Goal: Information Seeking & Learning: Learn about a topic

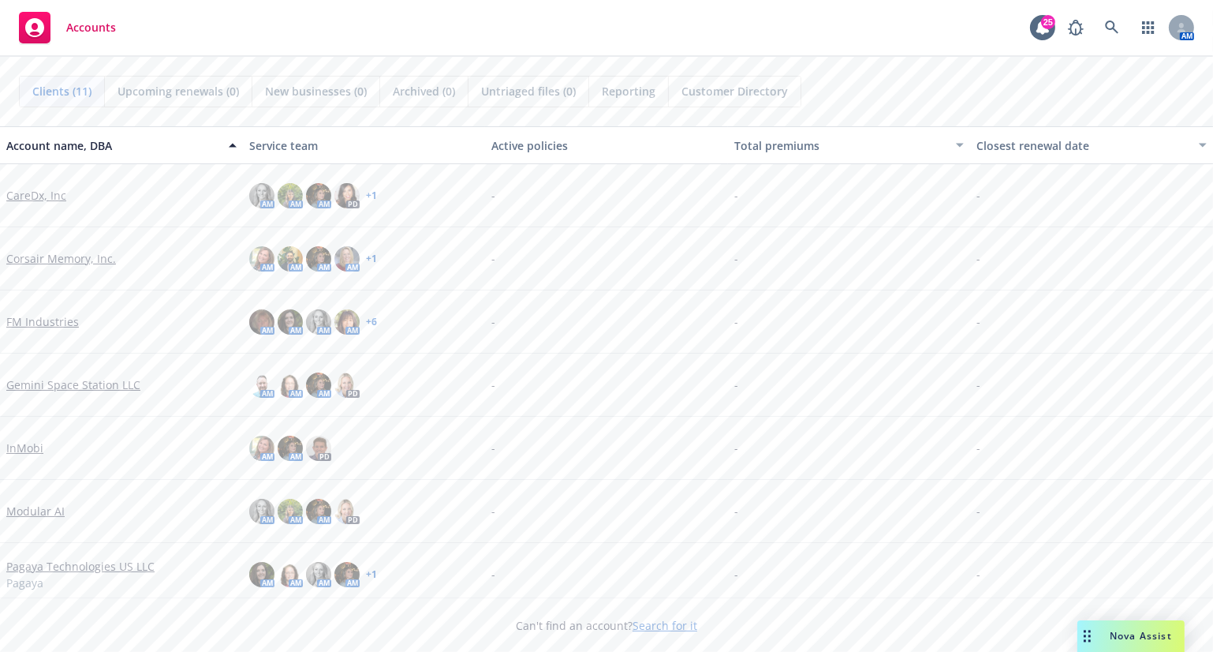
click at [72, 379] on link "Gemini Space Station LLC" at bounding box center [73, 384] width 134 height 17
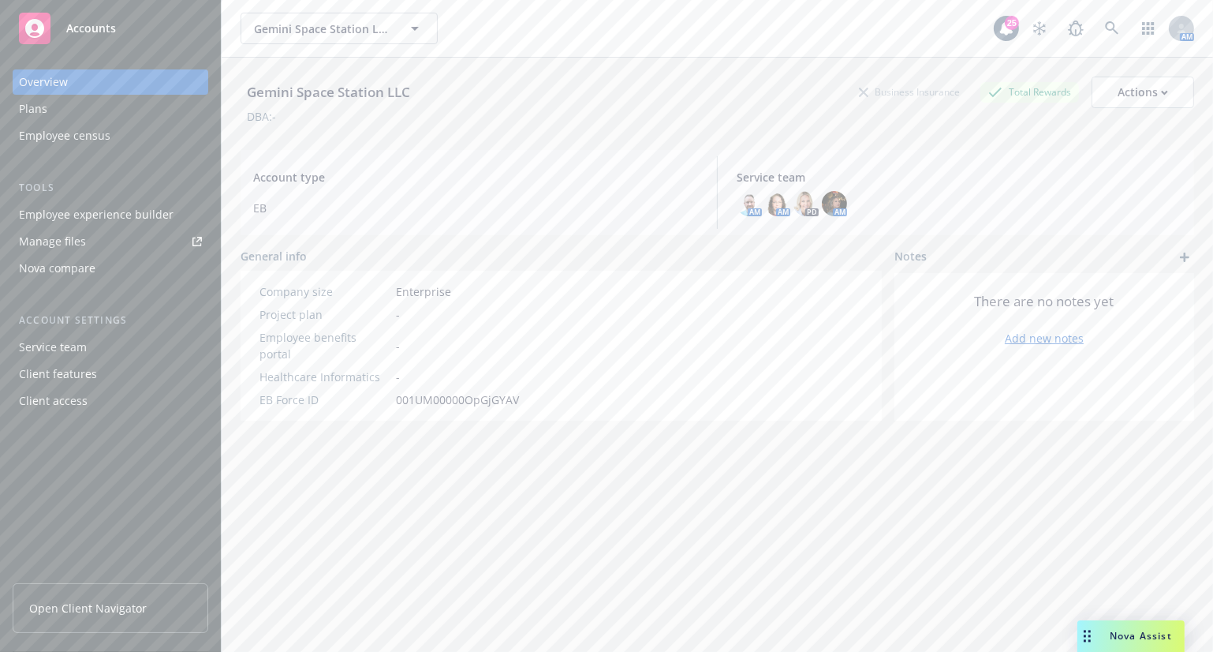
click at [95, 104] on div "Plans" at bounding box center [110, 108] width 183 height 25
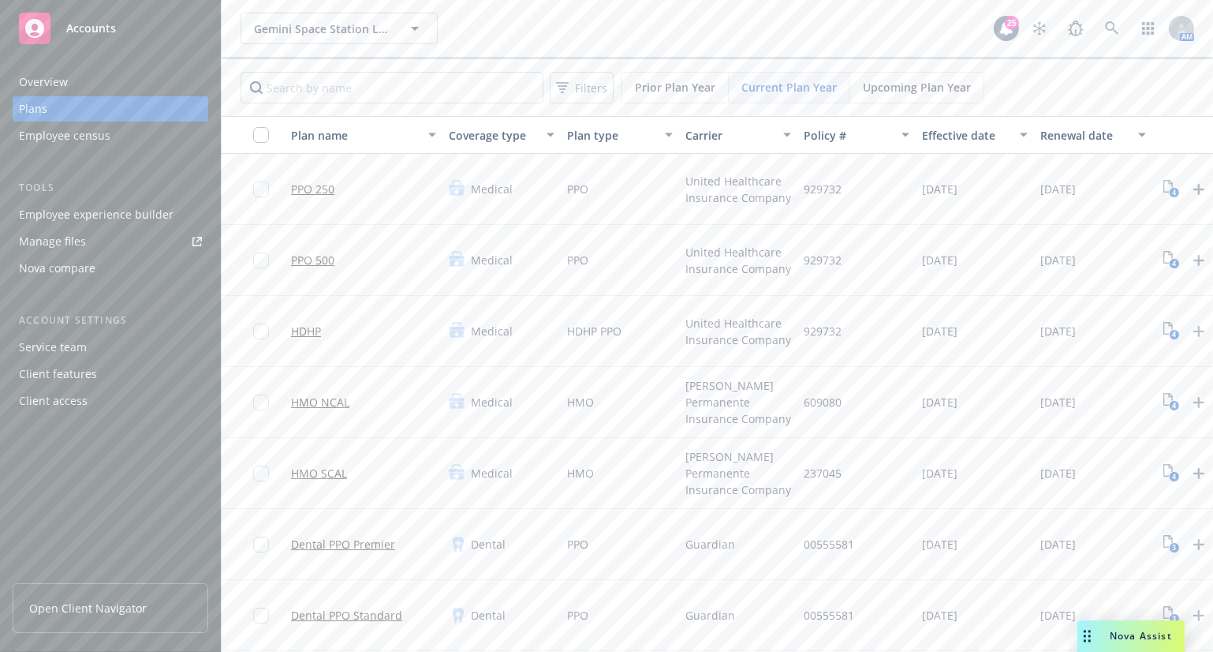
click at [325, 405] on link "HMO NCAL" at bounding box center [320, 402] width 58 height 17
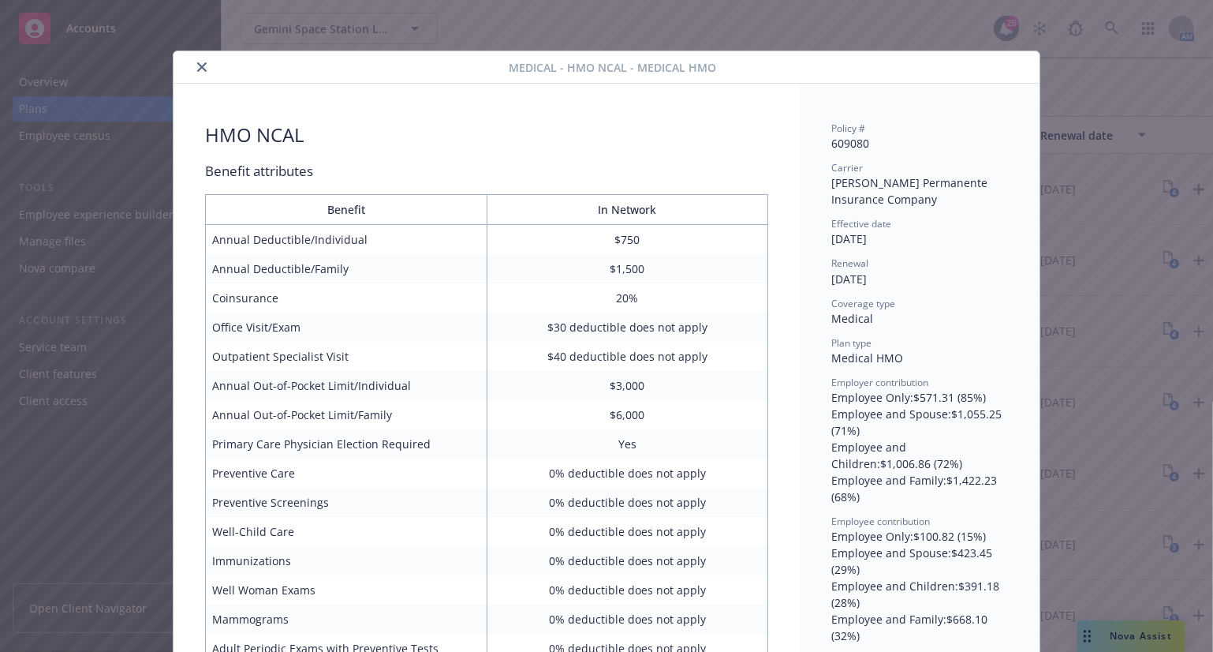
drag, startPoint x: 197, startPoint y: 64, endPoint x: 756, endPoint y: 126, distance: 562.7
click at [198, 64] on icon "close" at bounding box center [201, 66] width 9 height 9
